Goal: Task Accomplishment & Management: Manage account settings

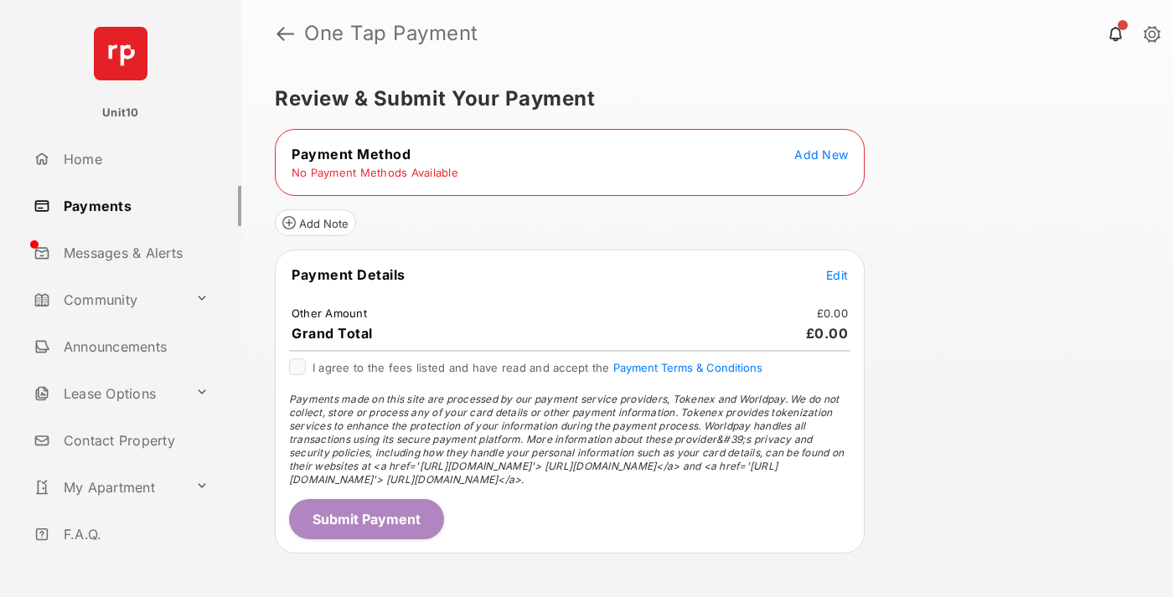
click at [821, 154] on span "Add New" at bounding box center [821, 154] width 54 height 14
